Goal: Task Accomplishment & Management: Manage account settings

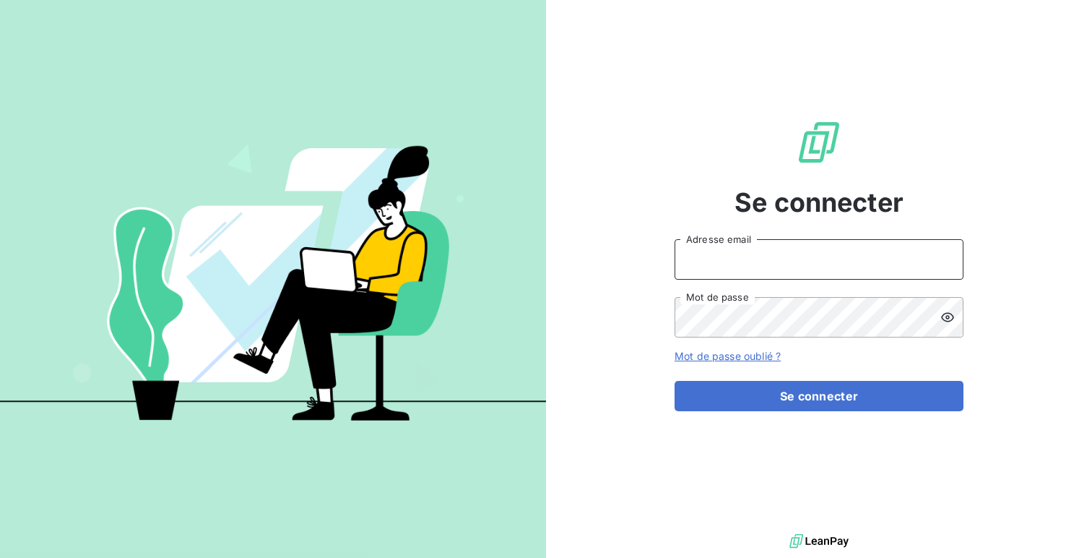
click at [728, 253] on input "Adresse email" at bounding box center [819, 259] width 289 height 40
type input "admin@a2pgestion"
click at [675, 381] on button "Se connecter" at bounding box center [819, 396] width 289 height 30
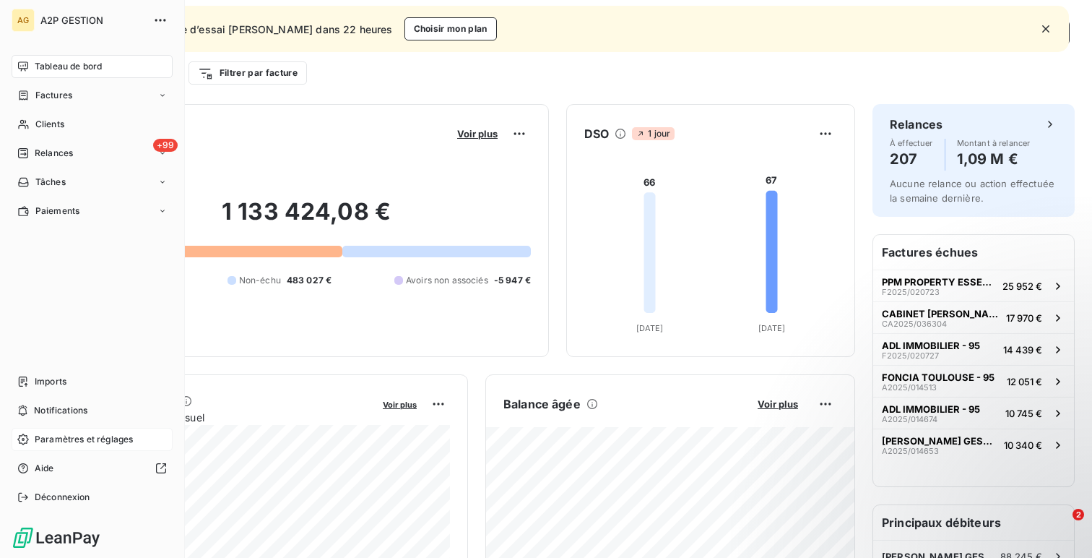
click at [54, 445] on span "Paramètres et réglages" at bounding box center [84, 439] width 98 height 13
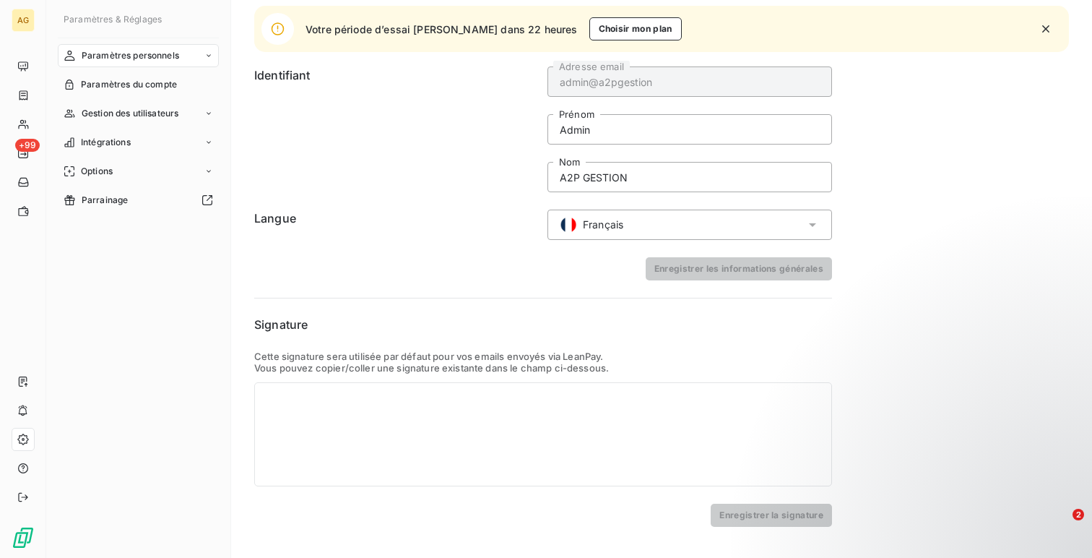
click at [1052, 25] on icon "button" at bounding box center [1046, 29] width 14 height 14
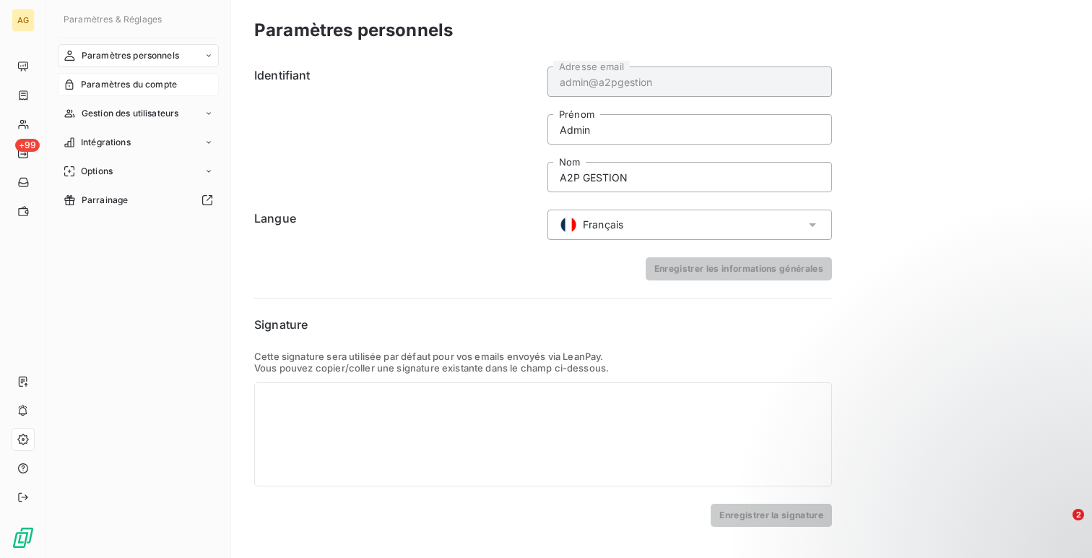
click at [126, 86] on span "Paramètres du compte" at bounding box center [129, 84] width 96 height 13
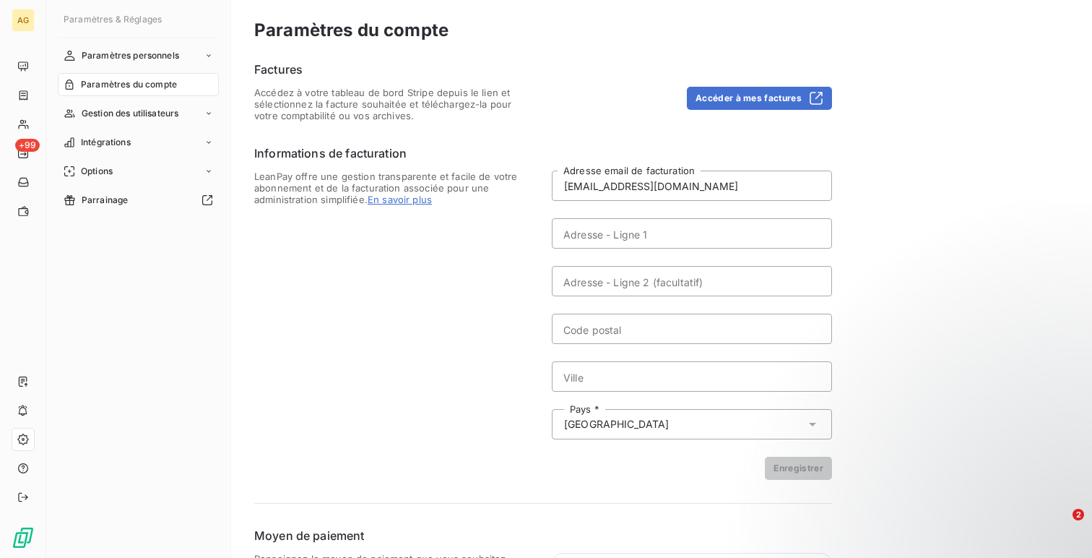
click at [692, 212] on form "[EMAIL_ADDRESS][DOMAIN_NAME] Adresse email de facturation Adresse - Ligne 1 Adr…" at bounding box center [692, 324] width 280 height 309
click at [688, 222] on input "Adresse - Ligne 1" at bounding box center [692, 233] width 280 height 30
paste input "ZA [PERSON_NAME]"
type input "ZA [PERSON_NAME]"
click at [620, 299] on form "[EMAIL_ADDRESS][DOMAIN_NAME] Adresse email de facturation ZA [PERSON_NAME] Adre…" at bounding box center [692, 324] width 280 height 309
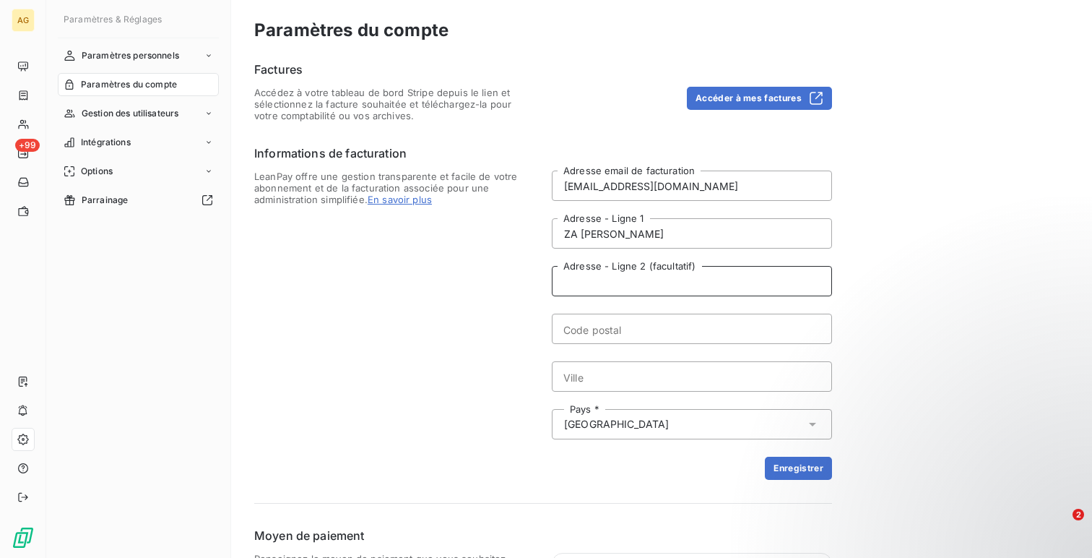
click at [623, 291] on input "Adresse - Ligne 2 (facultatif)" at bounding box center [692, 281] width 280 height 30
paste input "IMP DE CASTELVIEL"
type input "IMP DE CASTELVIEL"
click at [650, 332] on input "Code postal" at bounding box center [692, 328] width 280 height 30
paste input "31180"
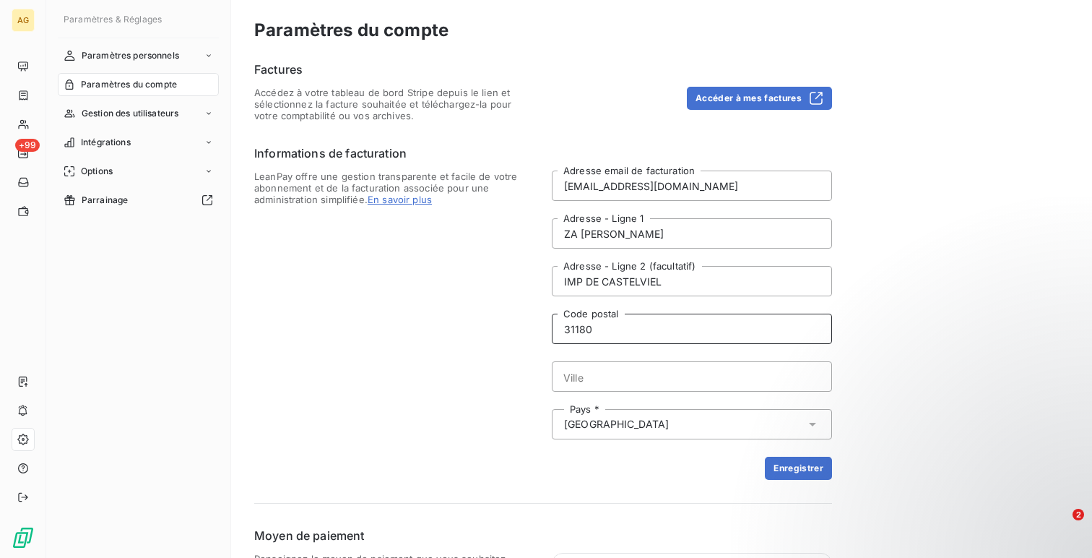
type input "31180"
click at [628, 360] on form "[EMAIL_ADDRESS][DOMAIN_NAME] Adresse email de facturation ZA [PERSON_NAME] Adre…" at bounding box center [692, 324] width 280 height 309
click at [628, 371] on input "Ville" at bounding box center [692, 376] width 280 height 30
paste input "ROUFFIAC-[GEOGRAPHIC_DATA]"
type input "ROUFFIAC-[GEOGRAPHIC_DATA]"
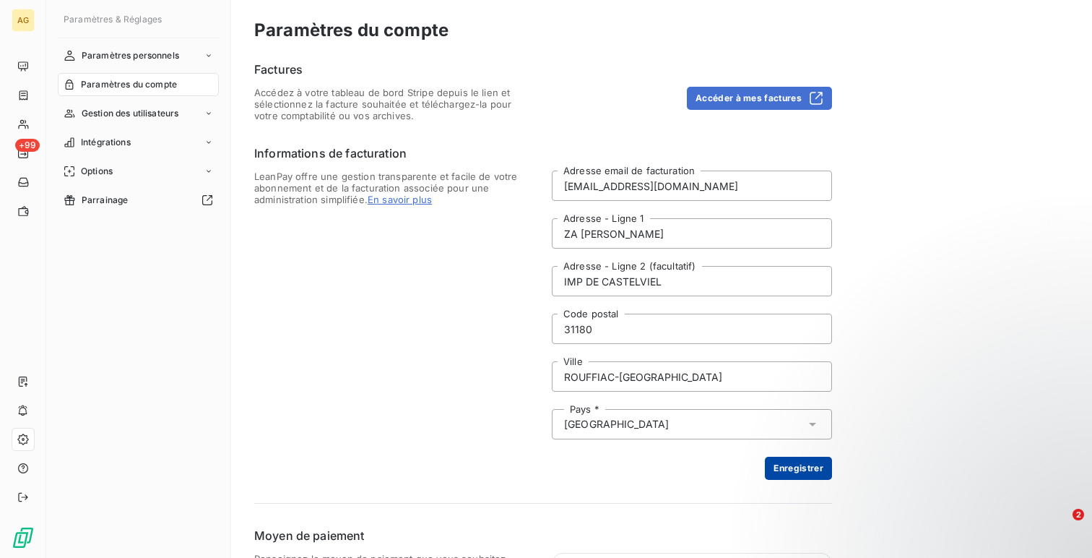
click at [802, 459] on button "Enregistrer" at bounding box center [798, 467] width 67 height 23
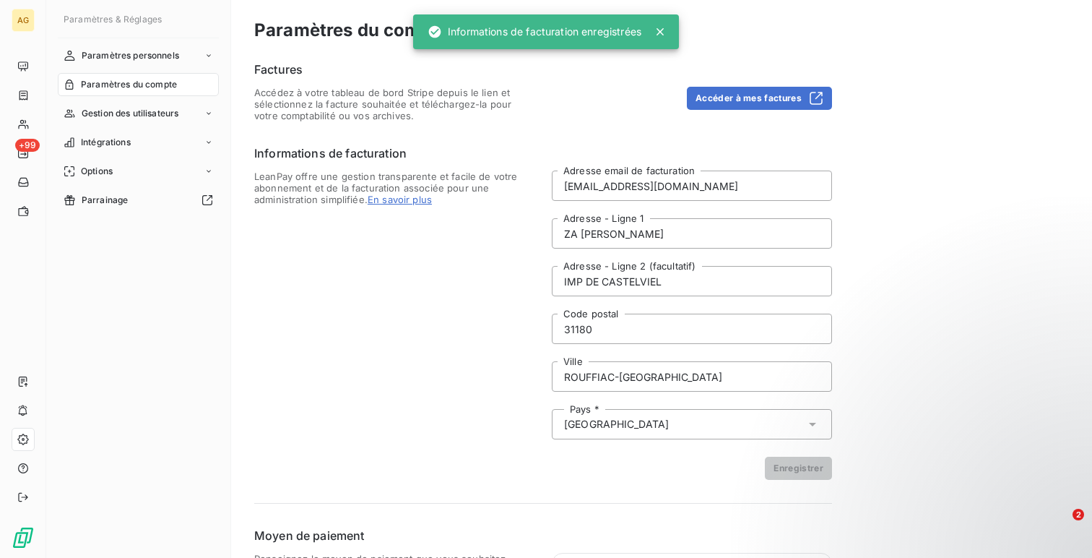
scroll to position [113, 0]
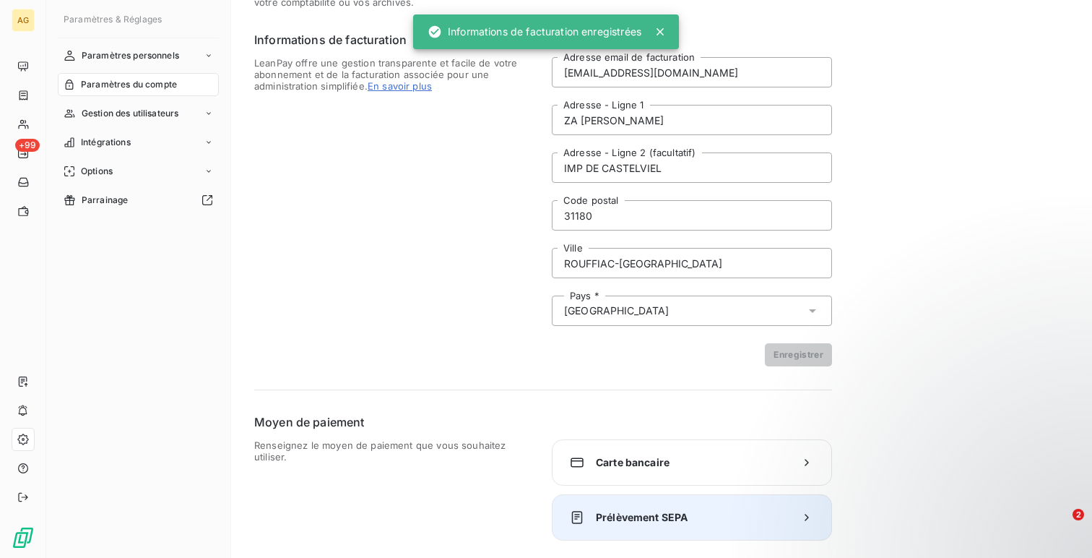
click at [602, 501] on div "Prélèvement SEPA" at bounding box center [692, 517] width 280 height 46
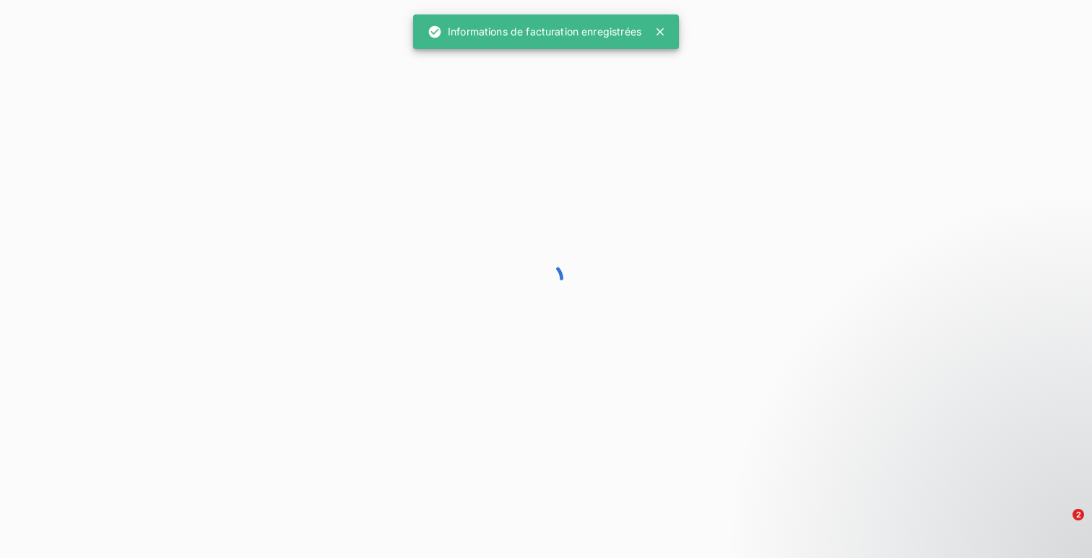
scroll to position [35, 0]
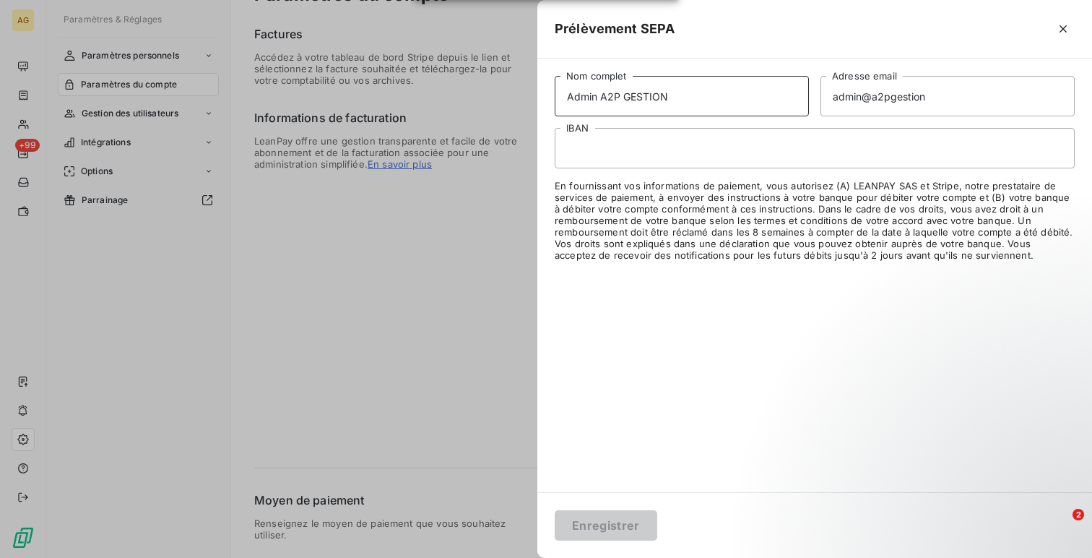
click at [584, 98] on input "Admin A2P GESTION" at bounding box center [682, 96] width 254 height 40
click at [565, 95] on input "A2P GESTION" at bounding box center [682, 96] width 254 height 40
click at [641, 98] on input "SAS A2P GESTION" at bounding box center [682, 96] width 254 height 40
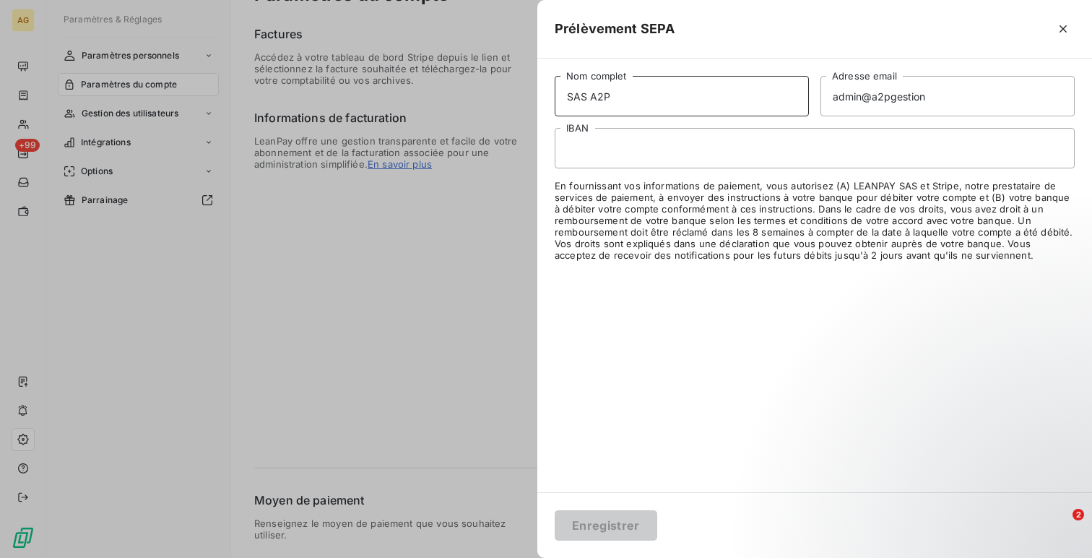
type input "SAS A2P"
click at [852, 100] on input "admin@a2pgestion" at bounding box center [947, 96] width 254 height 40
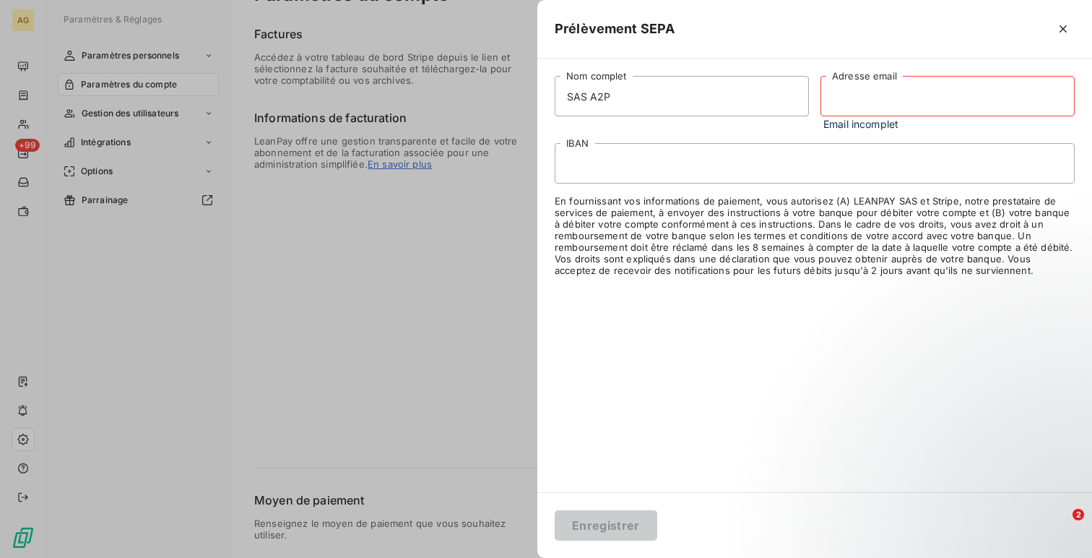
paste input "[EMAIL_ADDRESS][DOMAIN_NAME]"
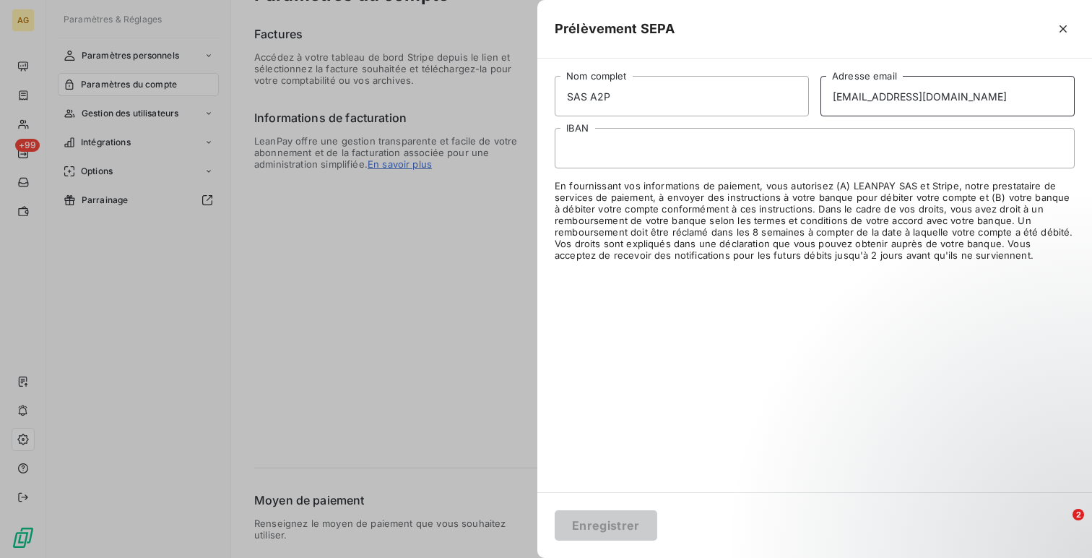
type input "[EMAIL_ADDRESS][DOMAIN_NAME]"
click at [607, 524] on button "Enregistrer" at bounding box center [606, 525] width 103 height 30
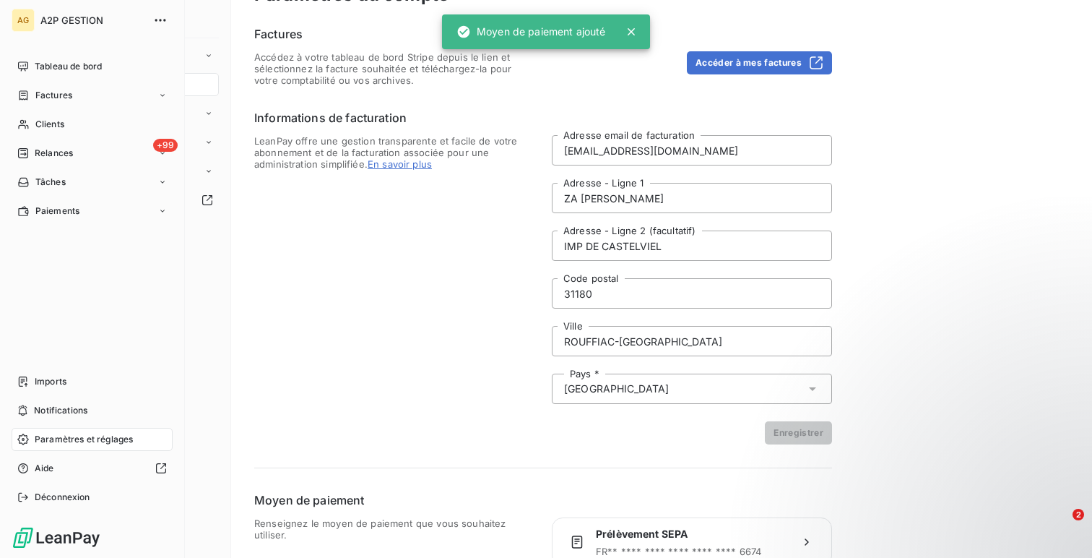
click at [39, 63] on span "Tableau de bord" at bounding box center [68, 66] width 67 height 13
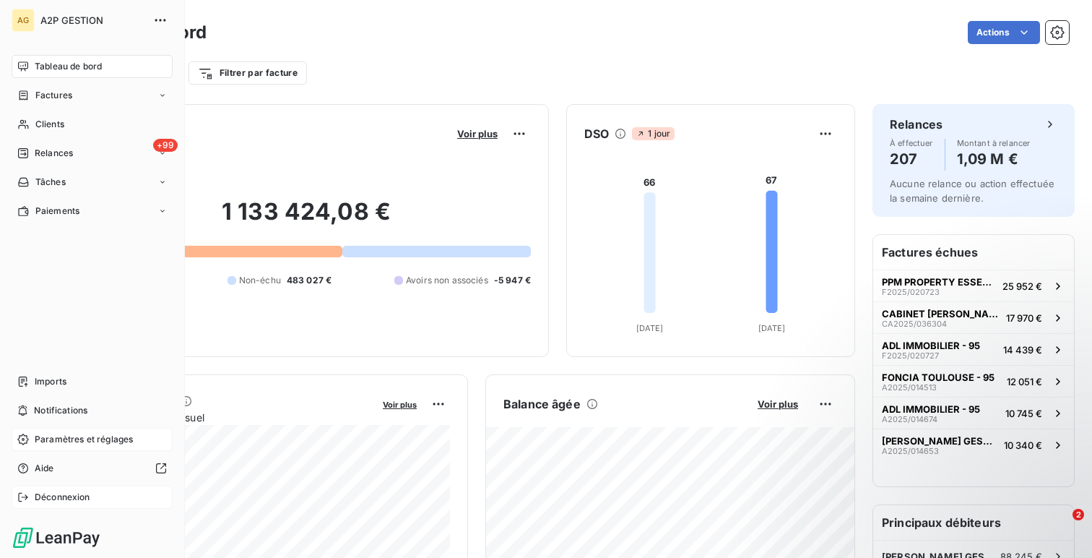
click at [29, 489] on div "Déconnexion" at bounding box center [92, 496] width 161 height 23
